Goal: Information Seeking & Learning: Learn about a topic

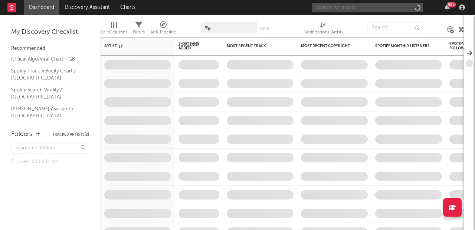
click at [347, 10] on input "text" at bounding box center [367, 7] width 111 height 9
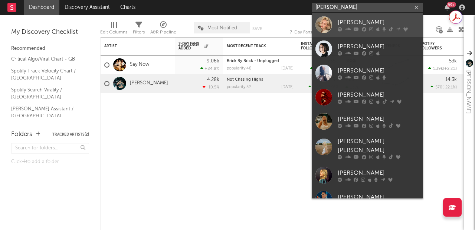
type input "[PERSON_NAME]"
click at [366, 19] on div "[PERSON_NAME]" at bounding box center [379, 22] width 82 height 9
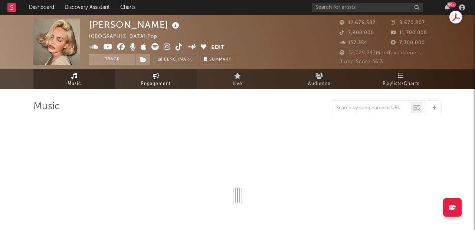
click at [163, 83] on span "Engagement" at bounding box center [156, 83] width 30 height 9
select select "1w"
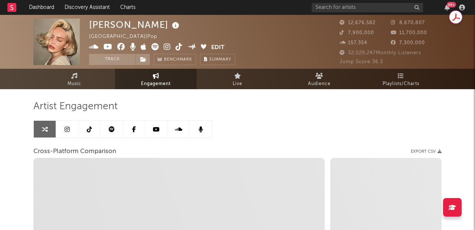
click at [66, 134] on link at bounding box center [67, 129] width 22 height 17
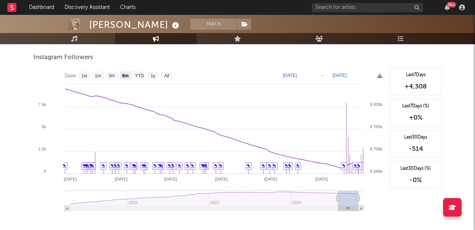
scroll to position [1141, 0]
click at [166, 74] on text "All" at bounding box center [166, 75] width 5 height 5
select select "All"
type input "[DATE]"
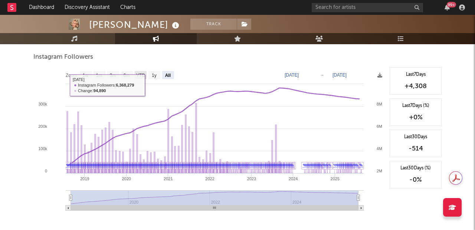
click at [143, 76] on text "YTD" at bounding box center [140, 75] width 9 height 5
select select "YTD"
type input "[DATE]"
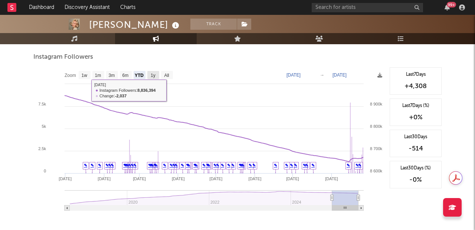
click at [153, 73] on text "1y" at bounding box center [153, 75] width 5 height 5
select select "1y"
type input "[DATE]"
